Goal: Check status: Check status

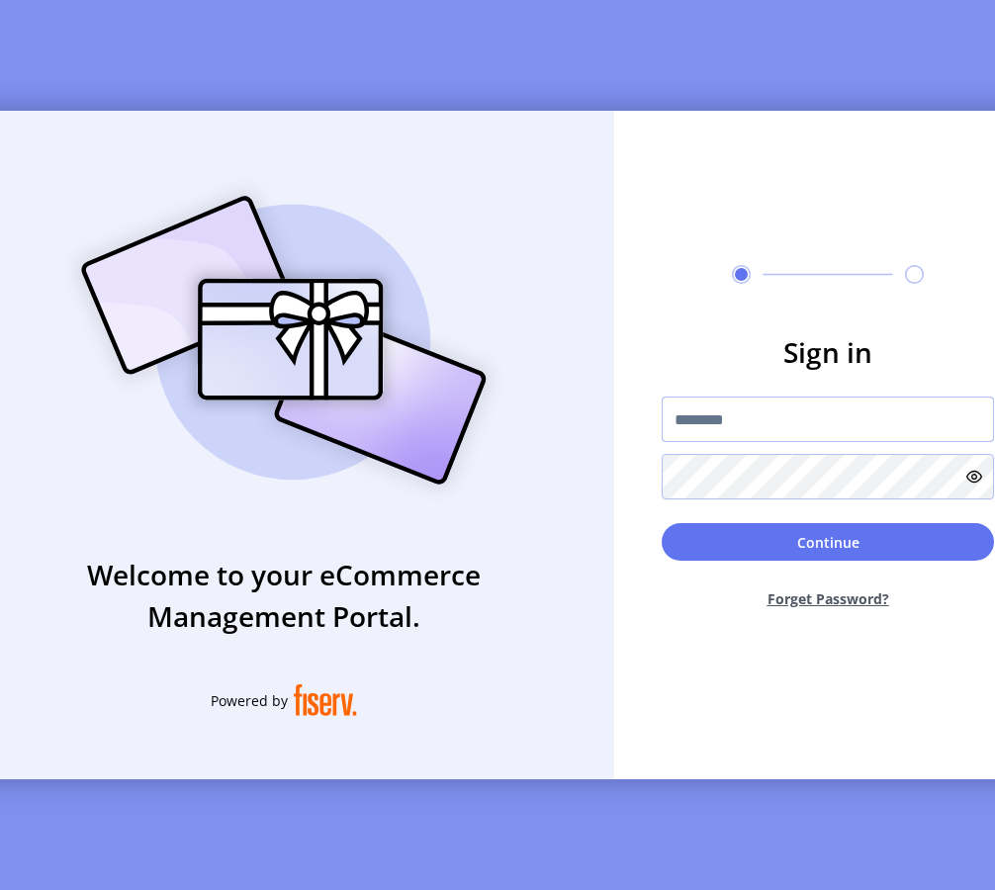
click at [803, 415] on input "text" at bounding box center [827, 418] width 332 height 45
type input "*********"
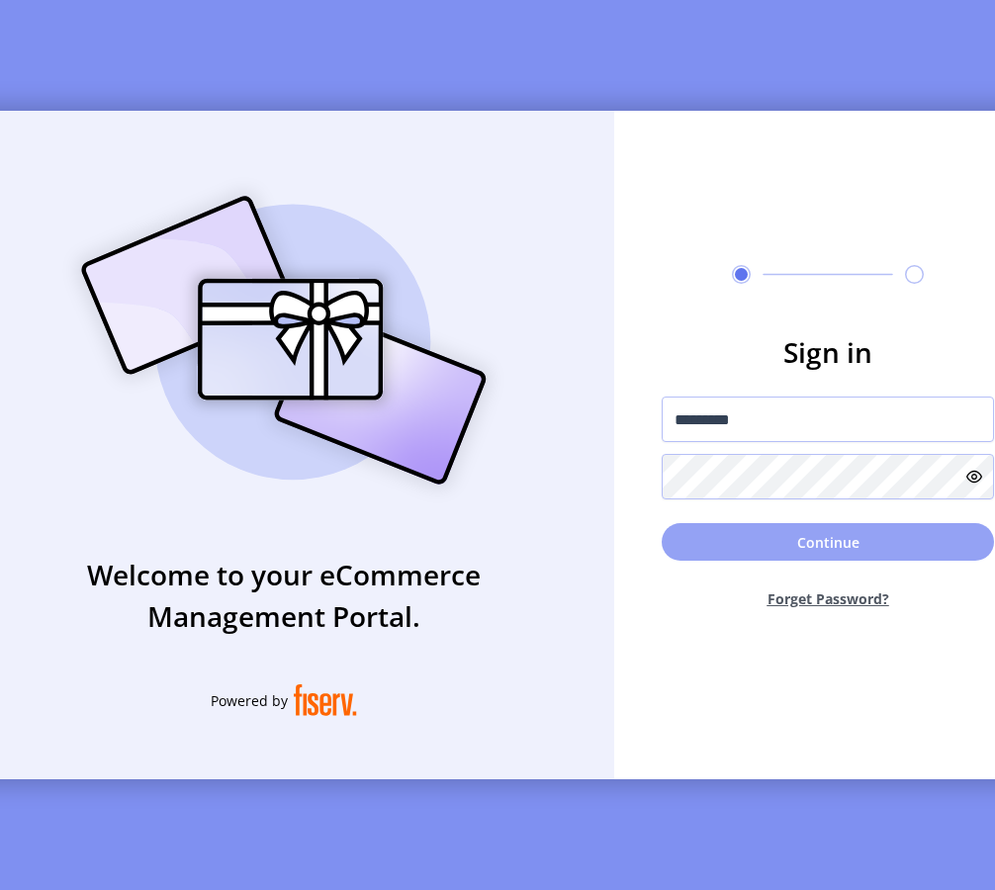
click at [741, 547] on button "Continue" at bounding box center [827, 542] width 332 height 38
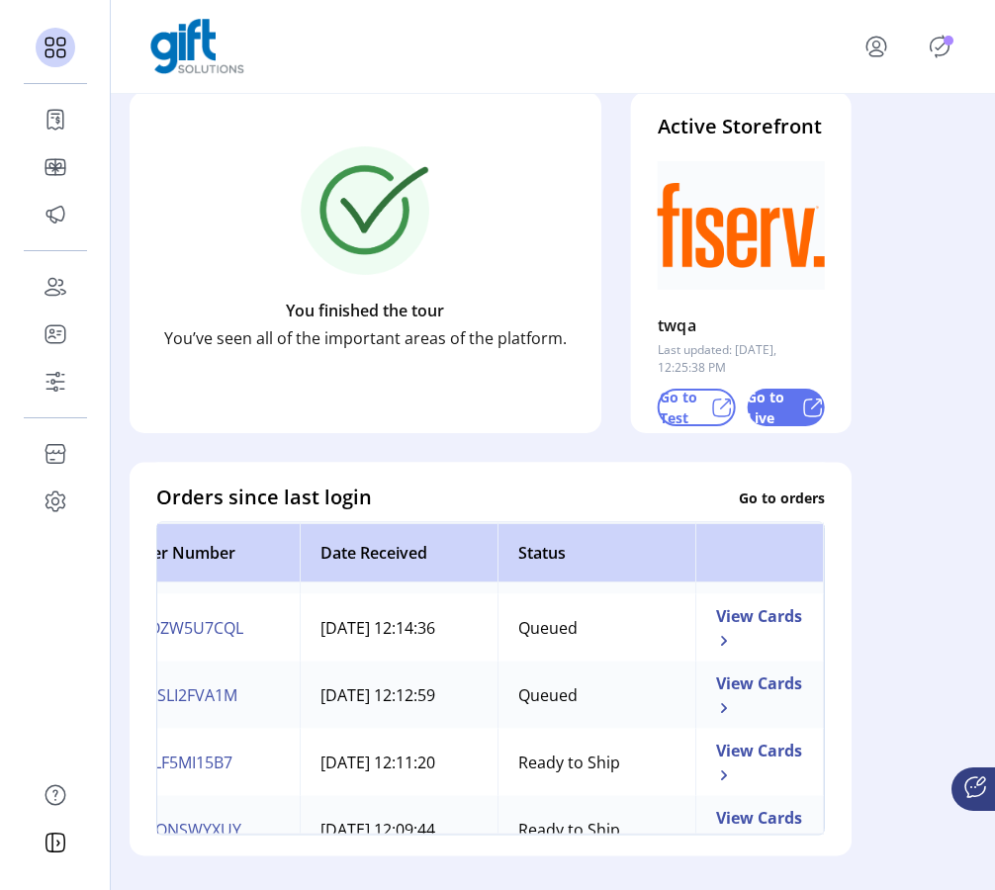
scroll to position [0, 64]
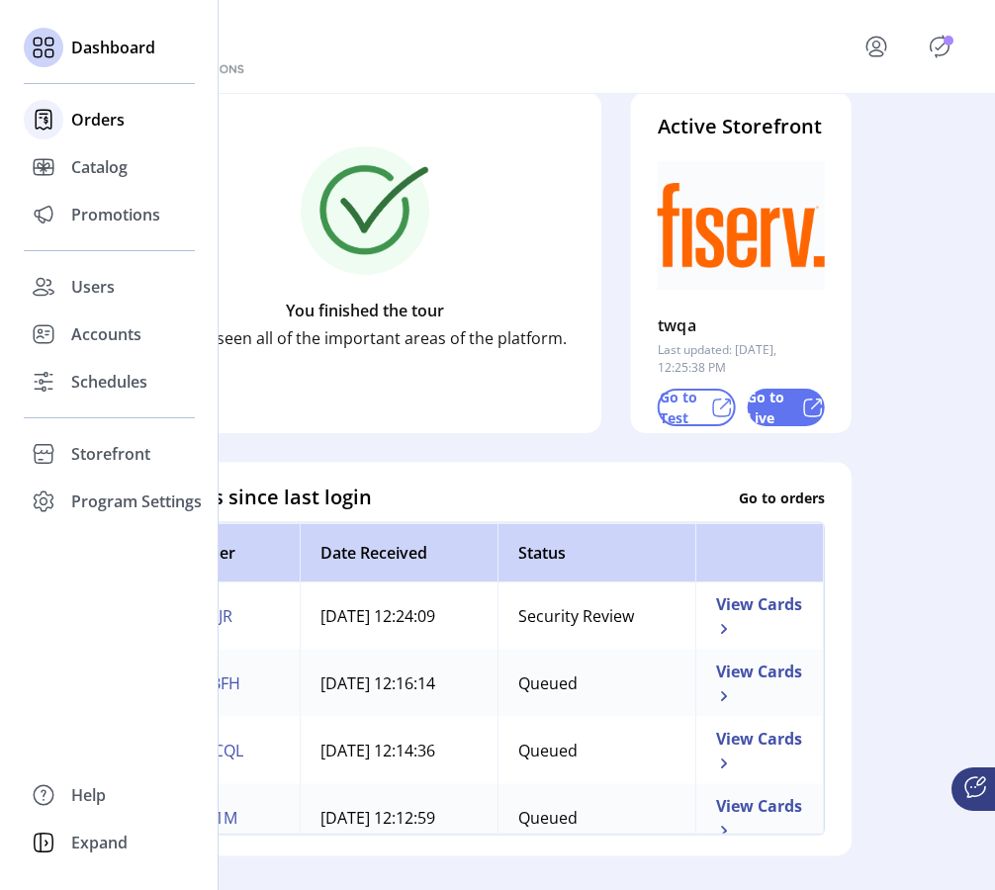
click at [99, 124] on span "Orders" at bounding box center [97, 120] width 53 height 24
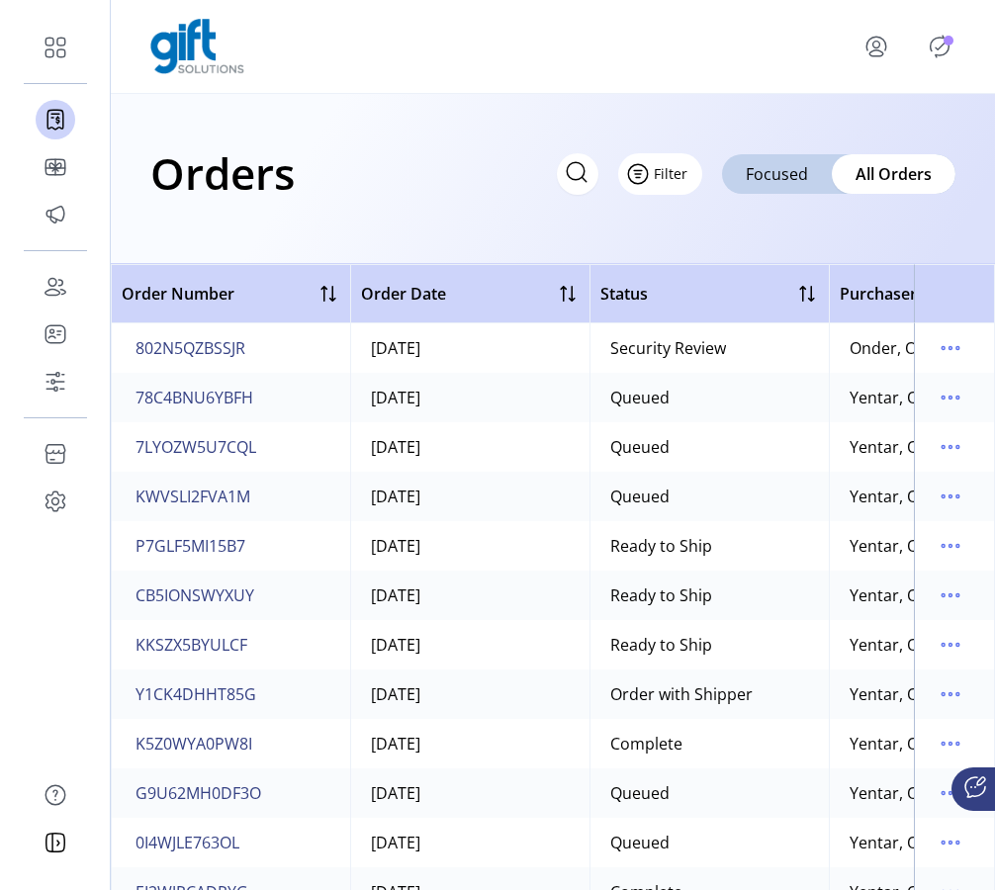
click at [661, 177] on span "Filter" at bounding box center [670, 173] width 34 height 21
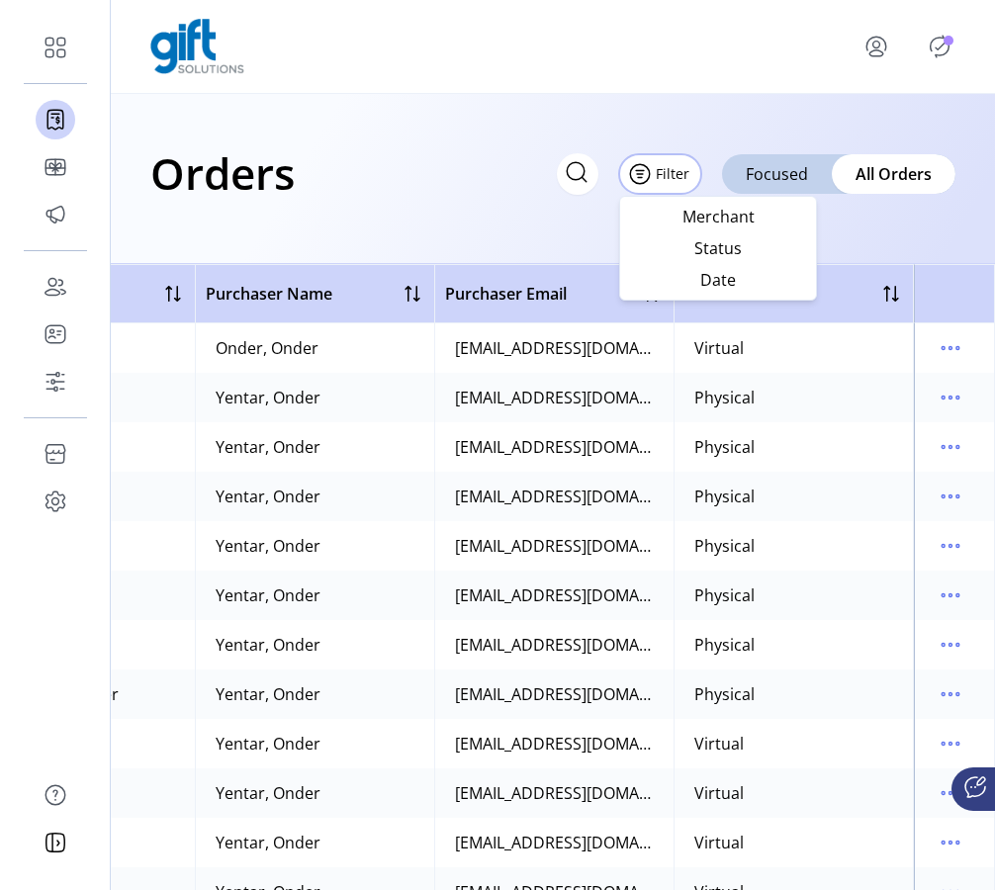
scroll to position [0, 636]
click at [945, 403] on icon "menu" at bounding box center [950, 398] width 32 height 32
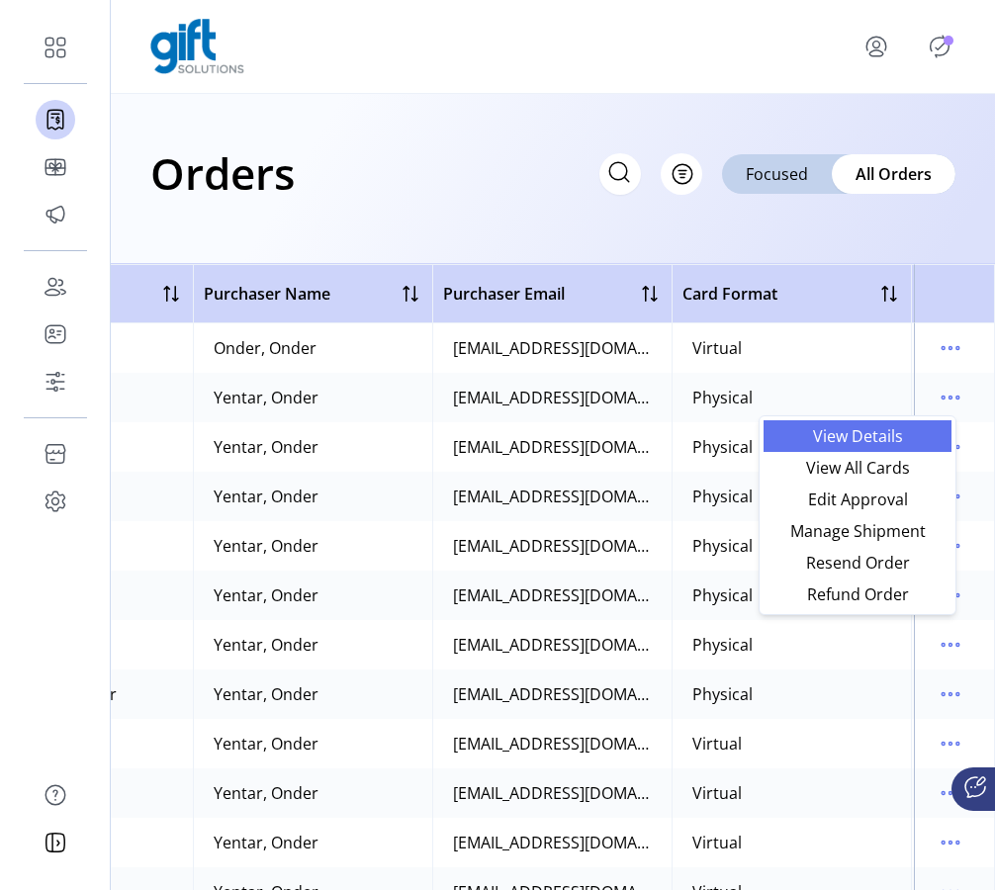
click at [888, 441] on span "View Details" at bounding box center [857, 436] width 164 height 16
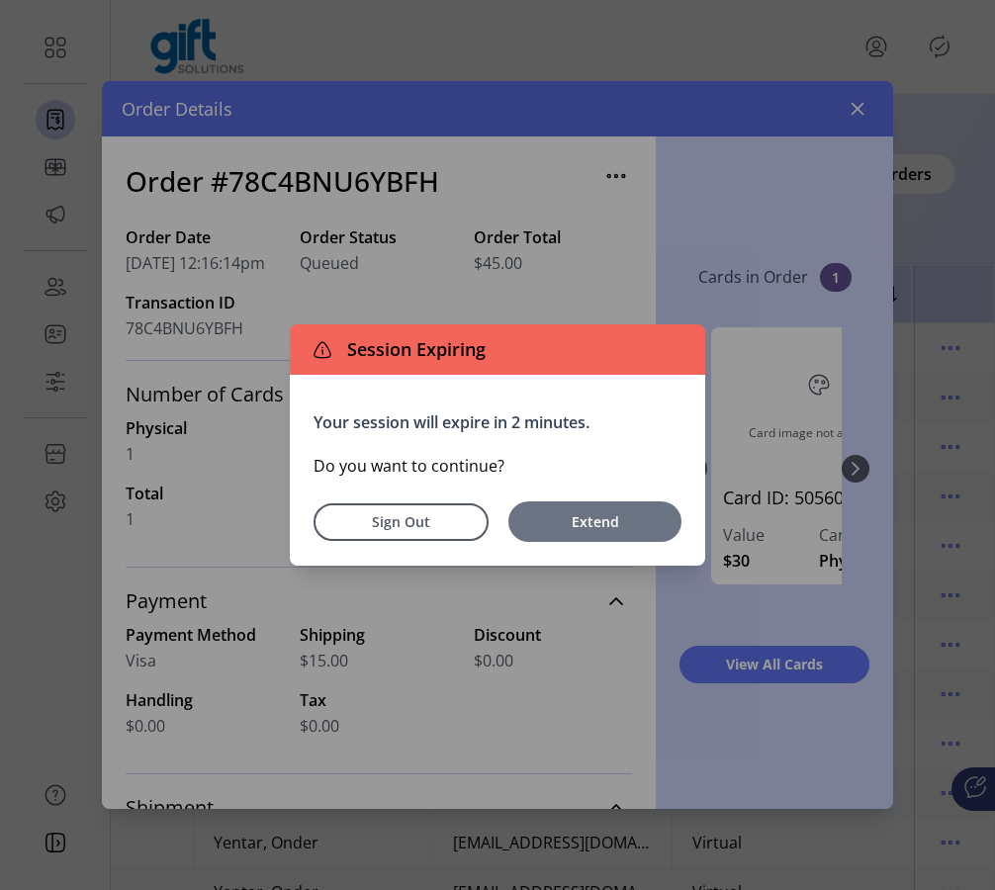
click at [624, 523] on span "Extend" at bounding box center [594, 521] width 153 height 21
click at [555, 520] on span "Extend" at bounding box center [594, 521] width 153 height 21
